Goal: Information Seeking & Learning: Learn about a topic

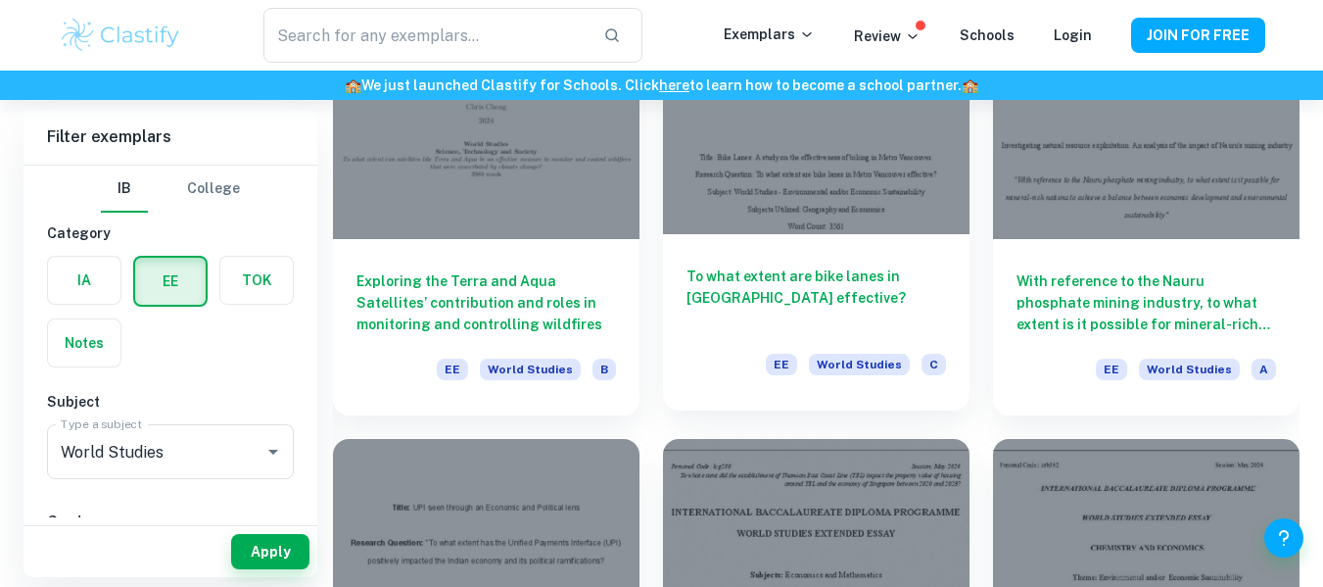
scroll to position [1665, 0]
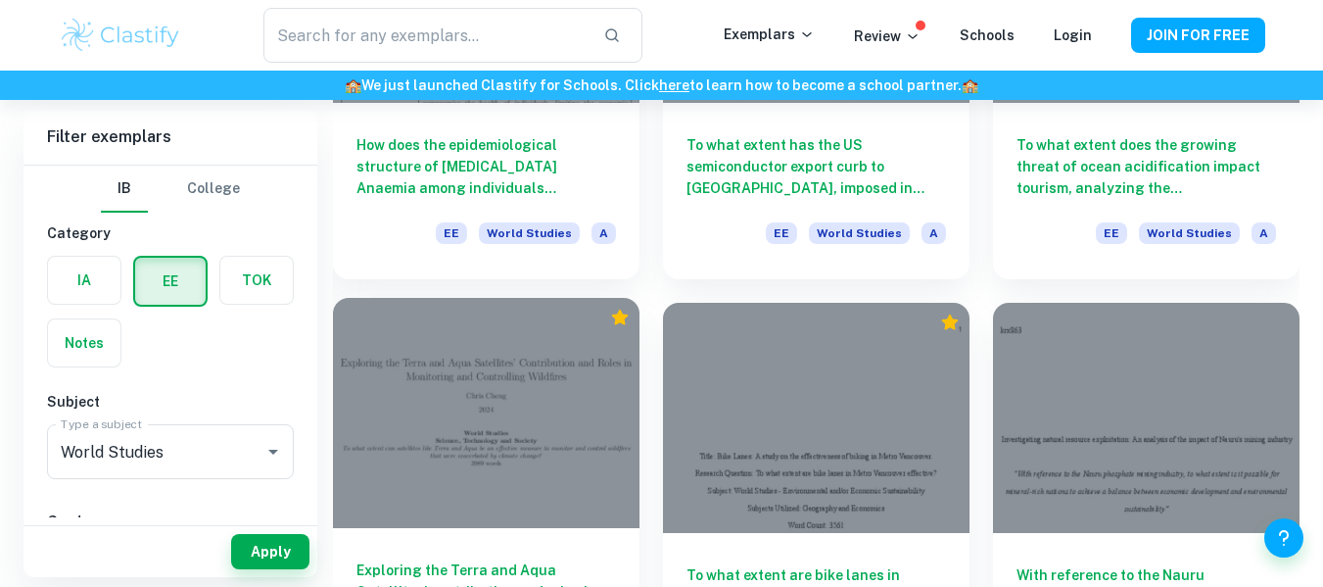
click at [545, 354] on div at bounding box center [486, 413] width 307 height 230
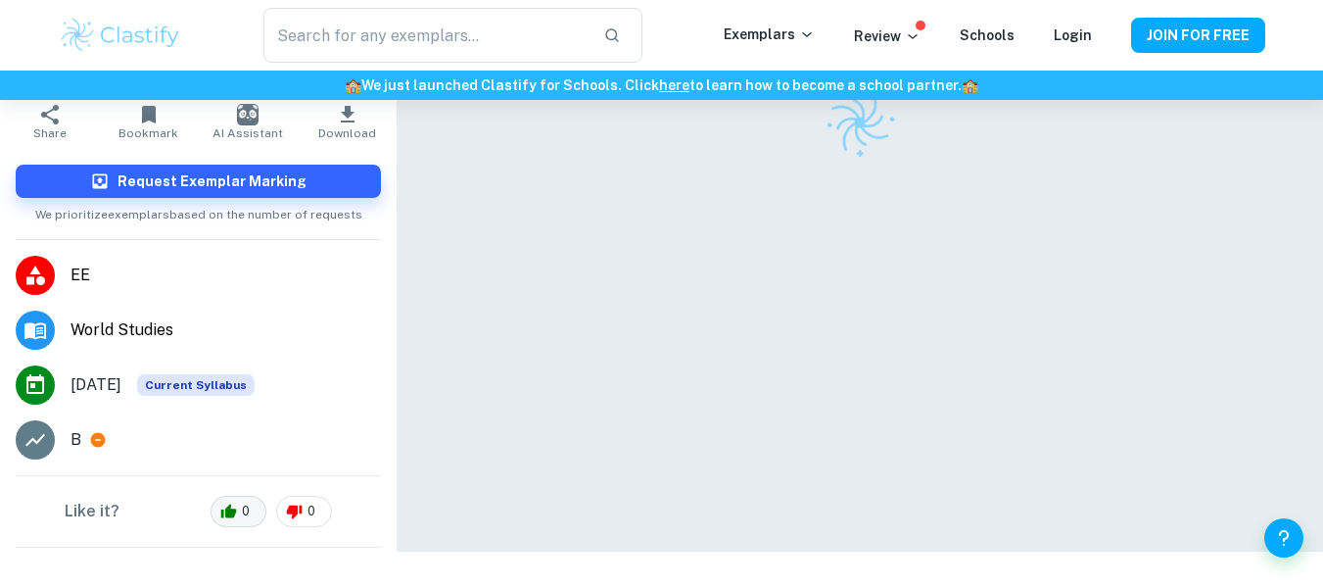
scroll to position [139, 0]
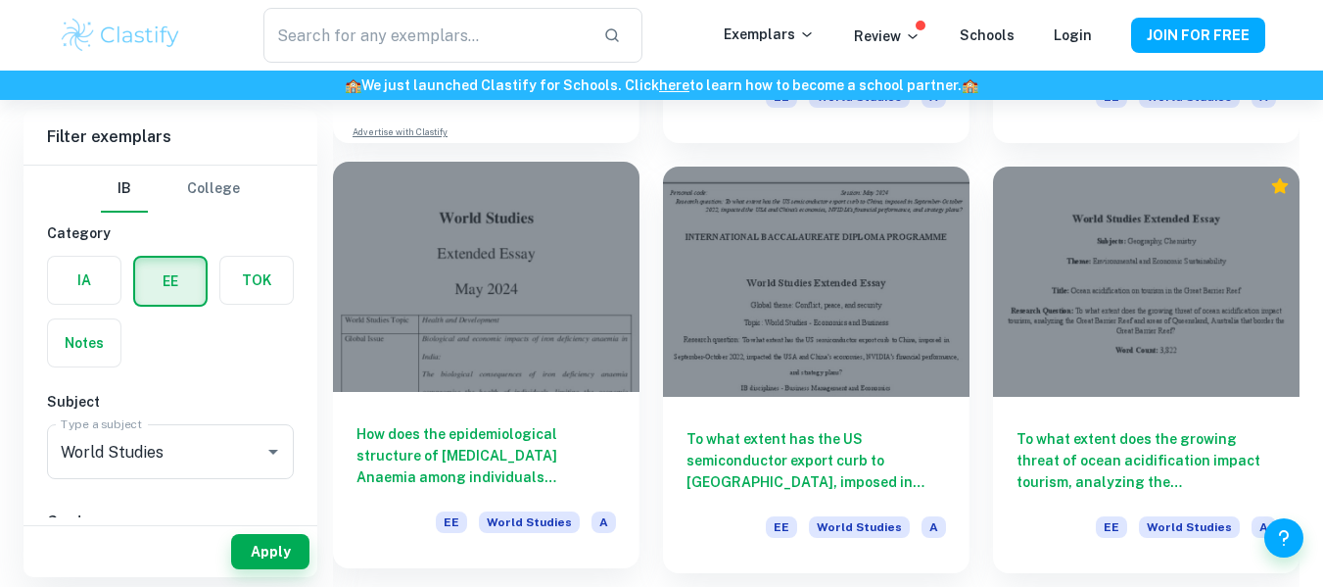
scroll to position [1273, 0]
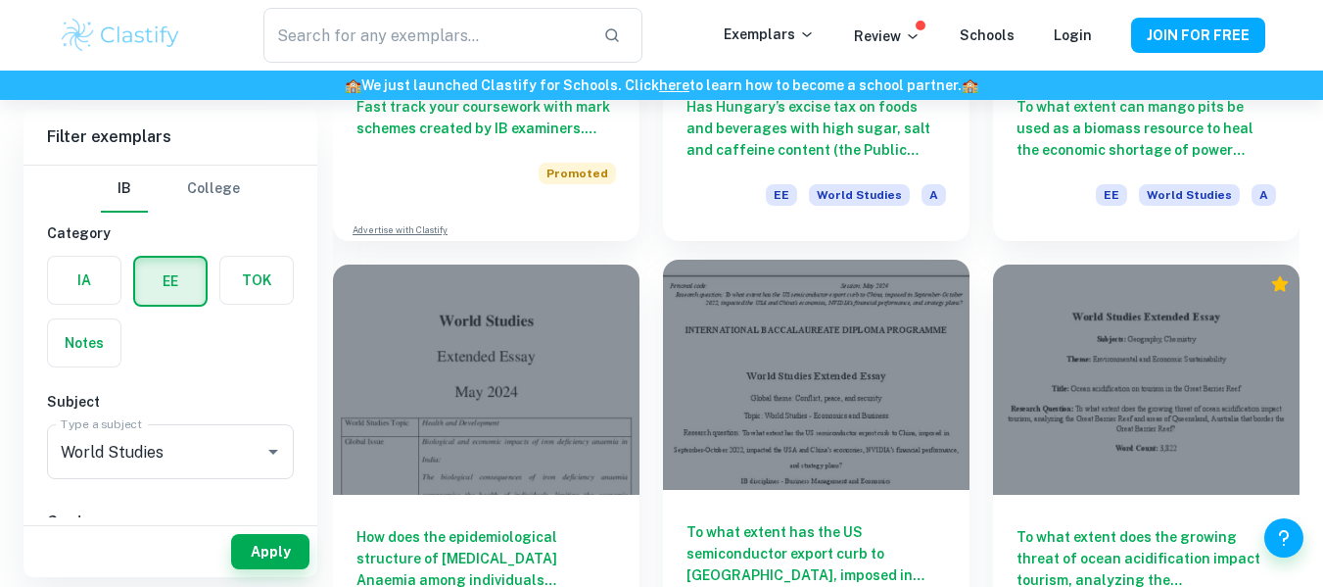
click at [901, 383] on div at bounding box center [816, 375] width 307 height 230
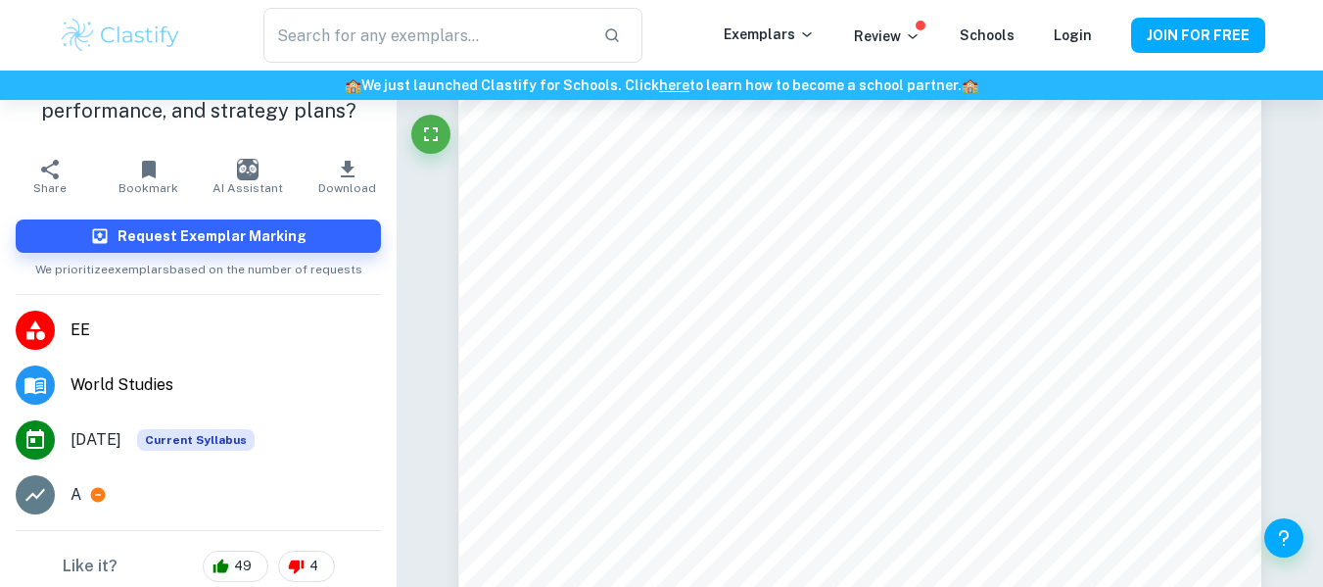
scroll to position [47923, 0]
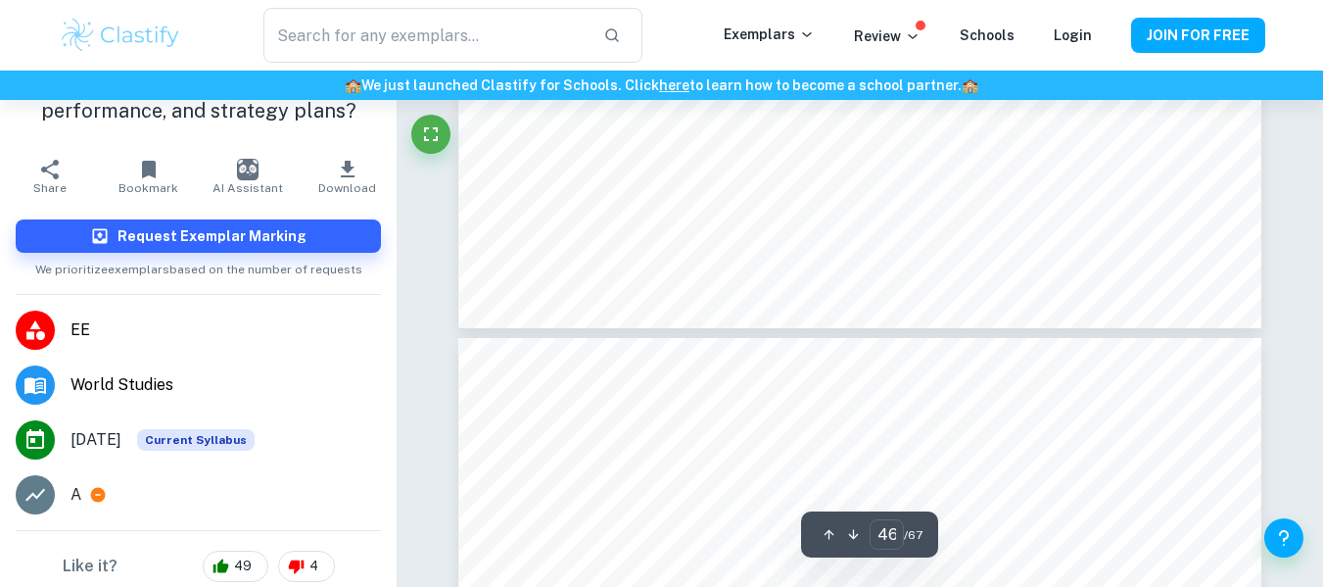
type input "47"
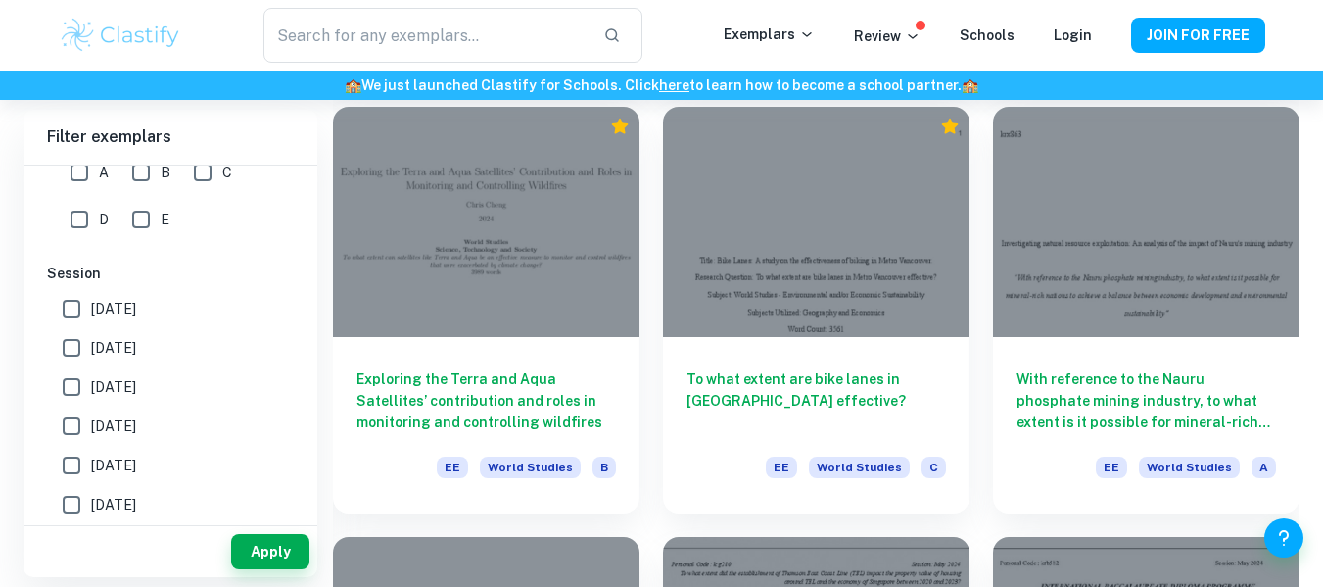
scroll to position [294, 0]
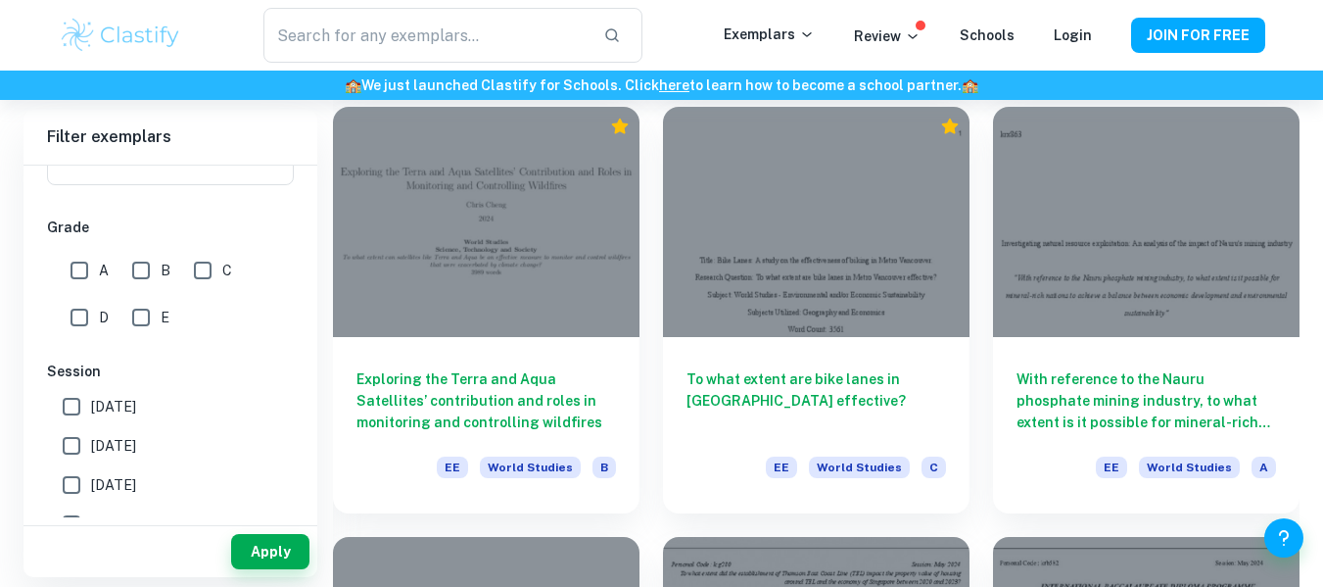
click at [83, 262] on input "A" at bounding box center [79, 270] width 39 height 39
checkbox input "true"
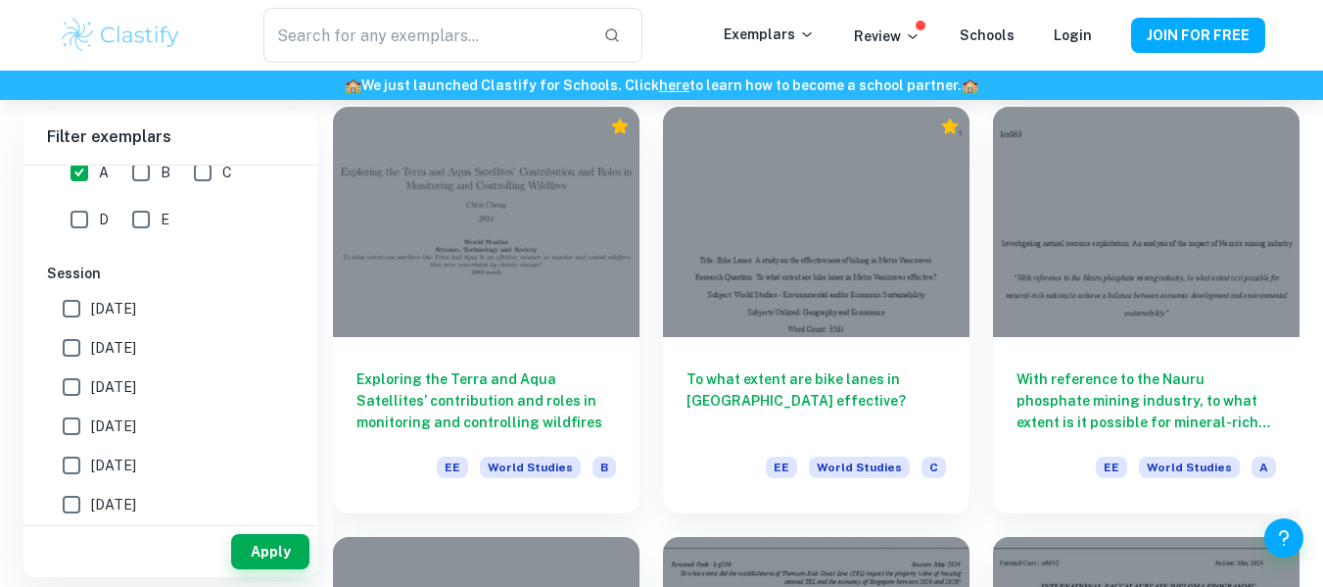
click at [77, 347] on input "[DATE]" at bounding box center [71, 347] width 39 height 39
checkbox input "true"
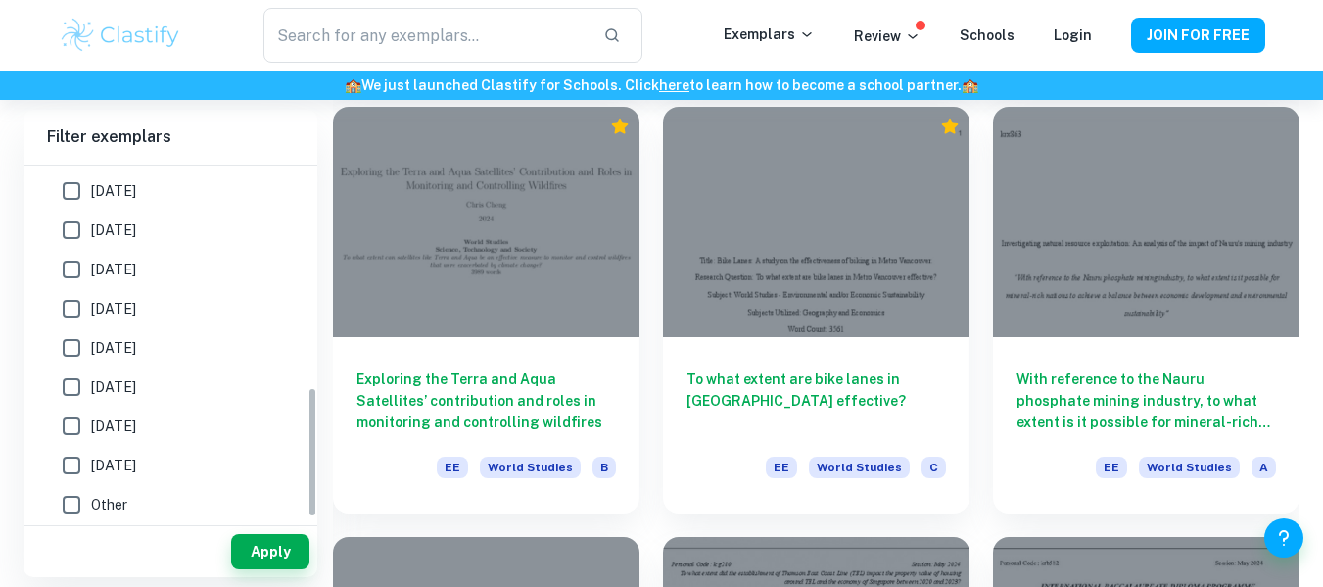
scroll to position [595, 0]
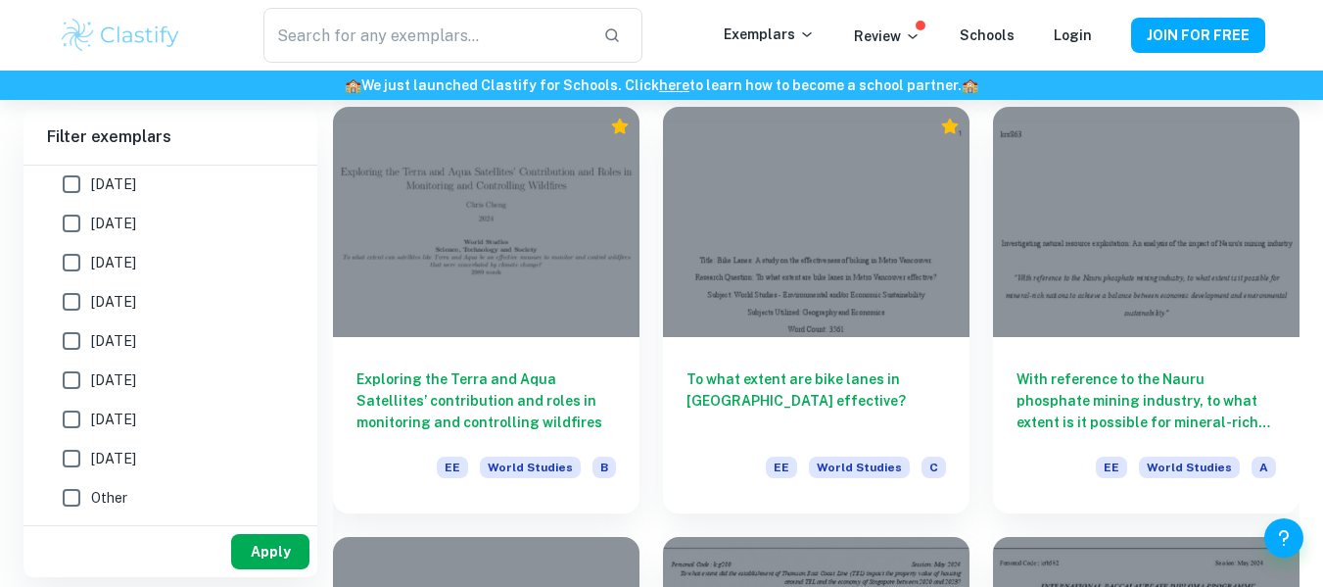
click at [266, 553] on button "Apply" at bounding box center [270, 551] width 78 height 35
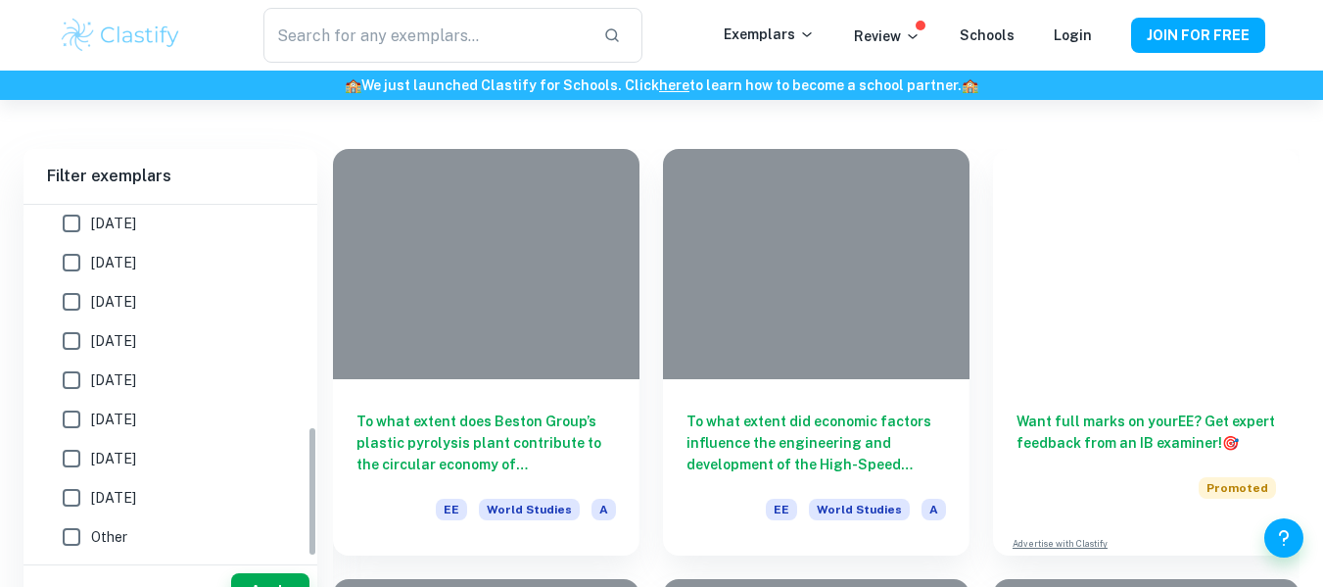
scroll to position [1787, 0]
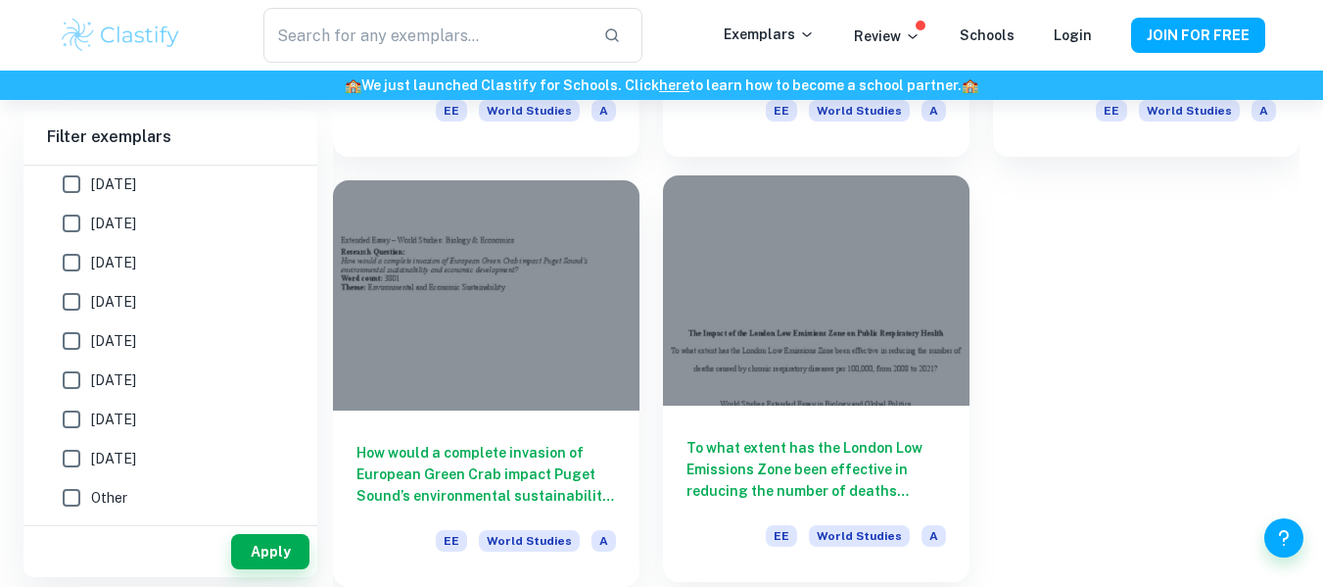
click at [846, 349] on div at bounding box center [816, 290] width 307 height 230
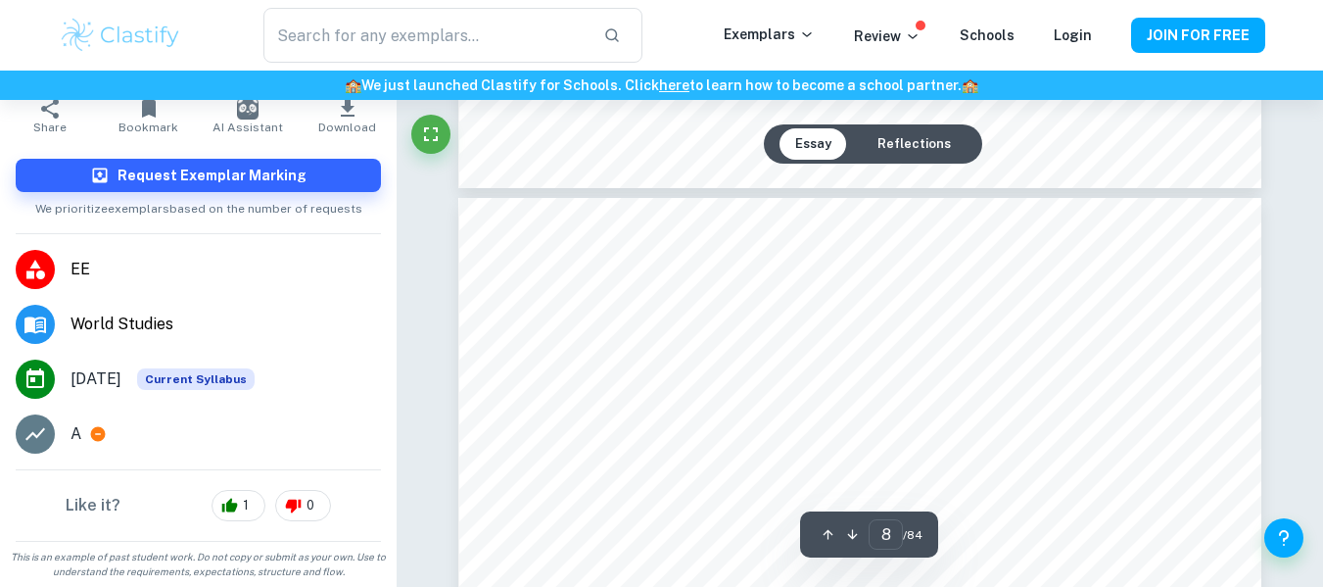
scroll to position [8210, 0]
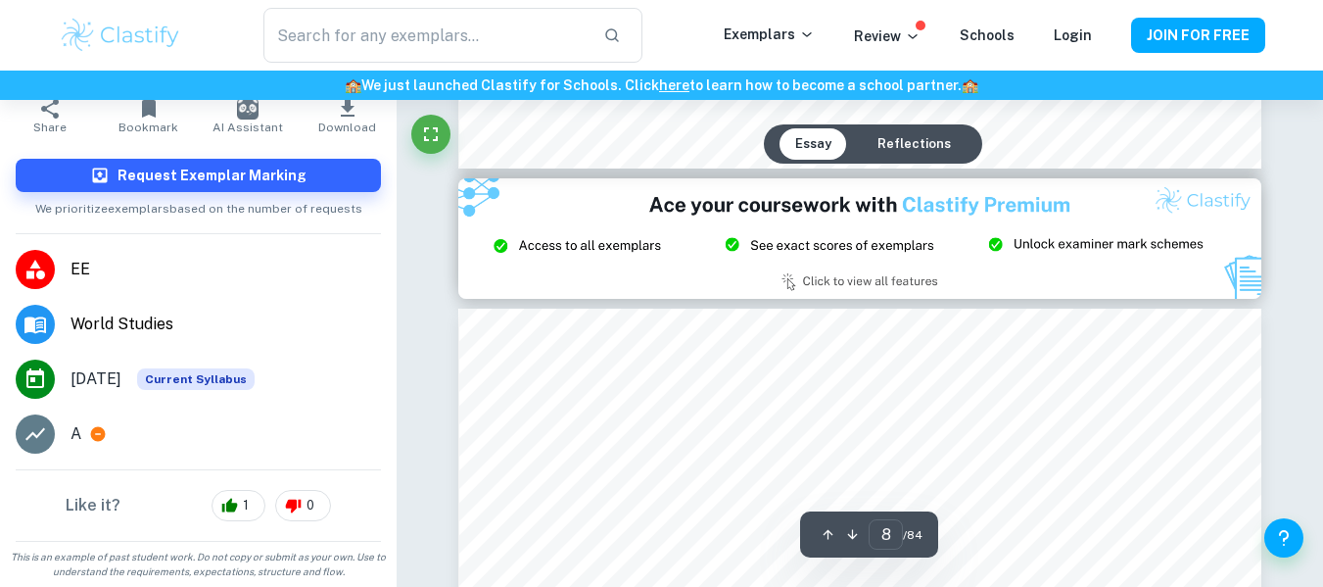
type input "9"
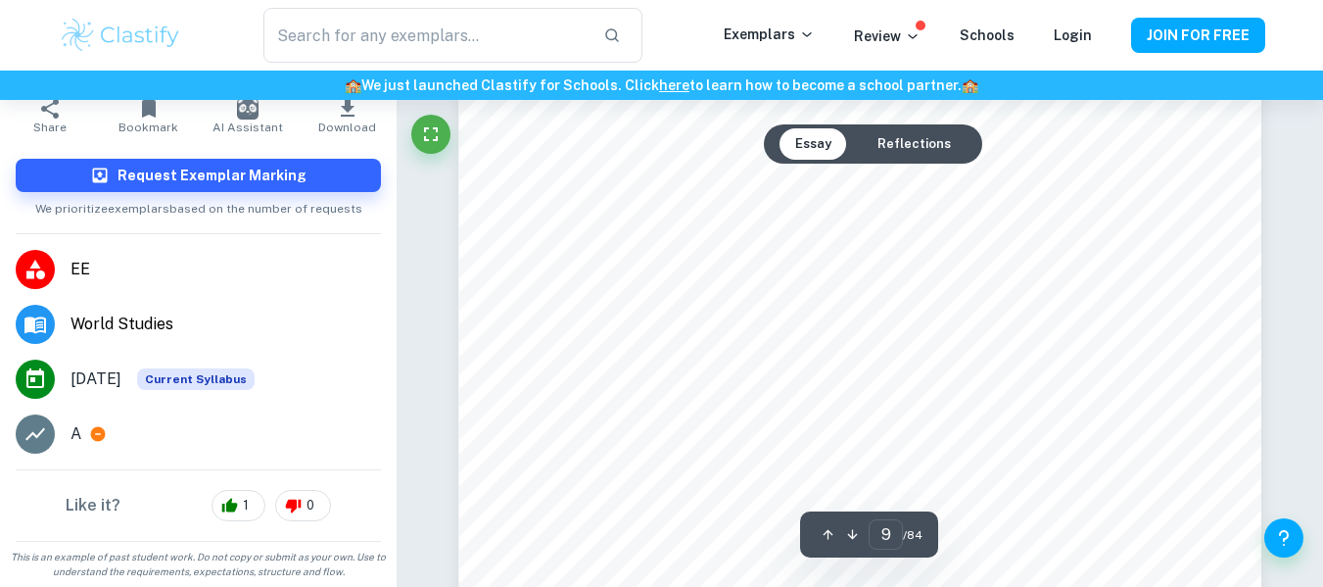
scroll to position [9829, 0]
